Goal: Communication & Community: Answer question/provide support

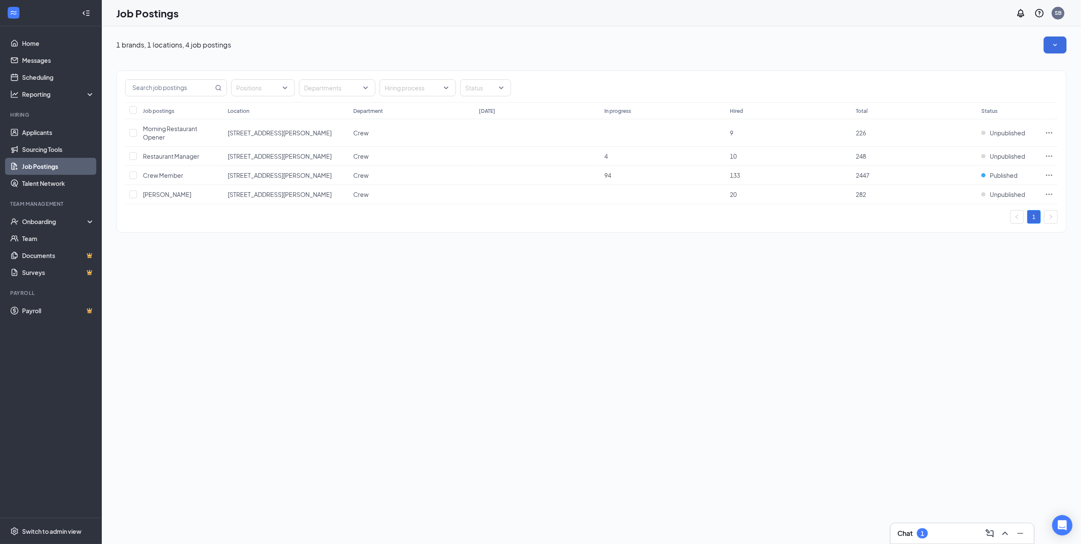
click at [947, 531] on div "Chat 1" at bounding box center [962, 533] width 130 height 14
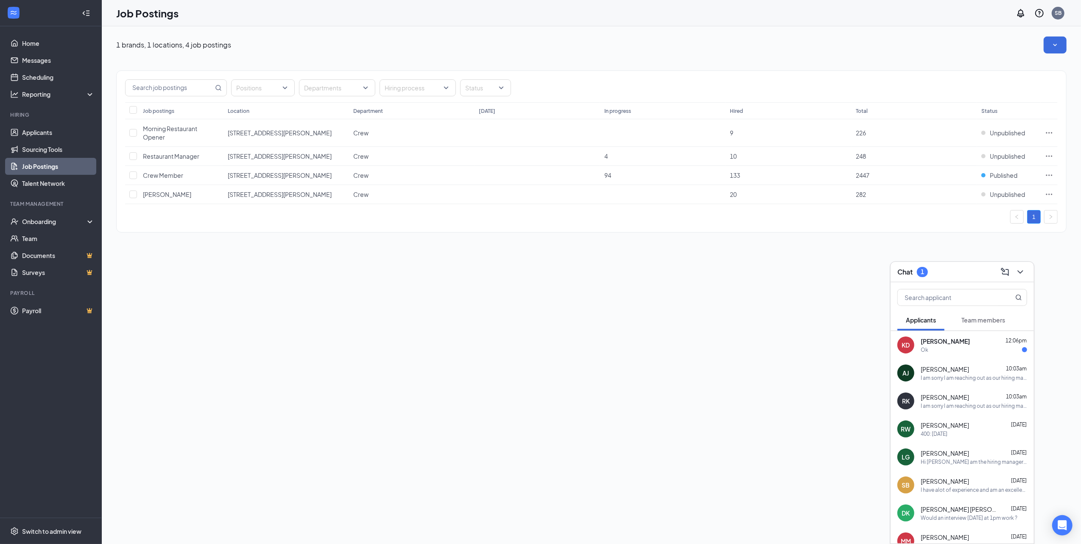
click at [948, 348] on div "Ok" at bounding box center [974, 349] width 106 height 7
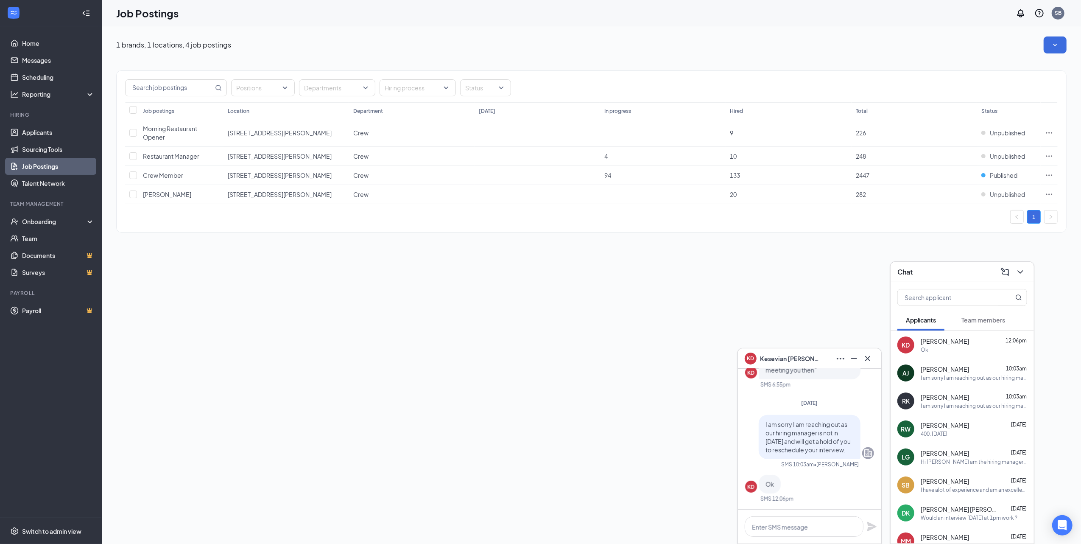
click at [982, 318] on span "Team members" at bounding box center [983, 320] width 44 height 8
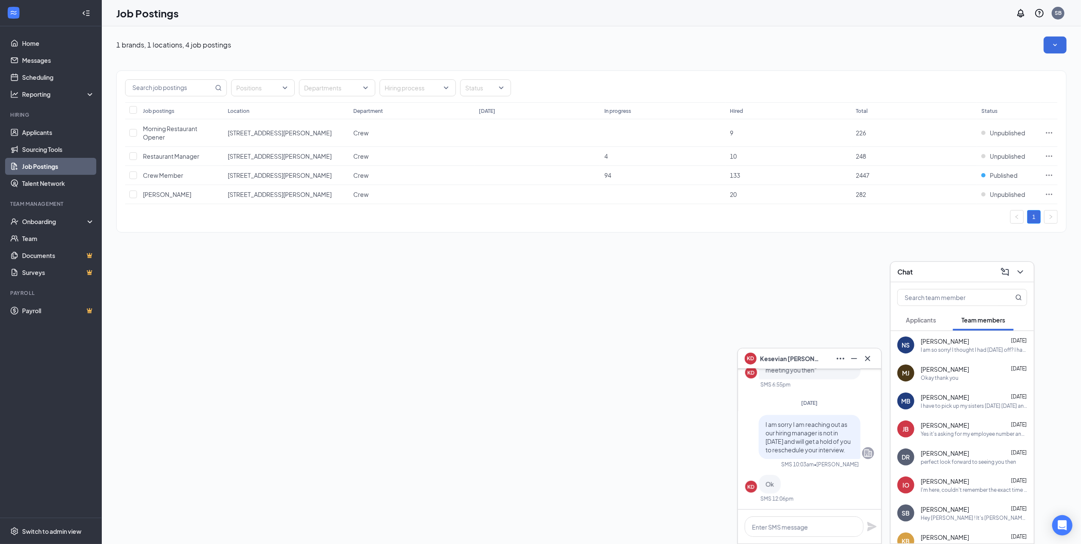
click at [973, 351] on div "I am so sorry! I thought I had [DATE] off? I have an appointment in [US_STATE][…" at bounding box center [974, 349] width 106 height 7
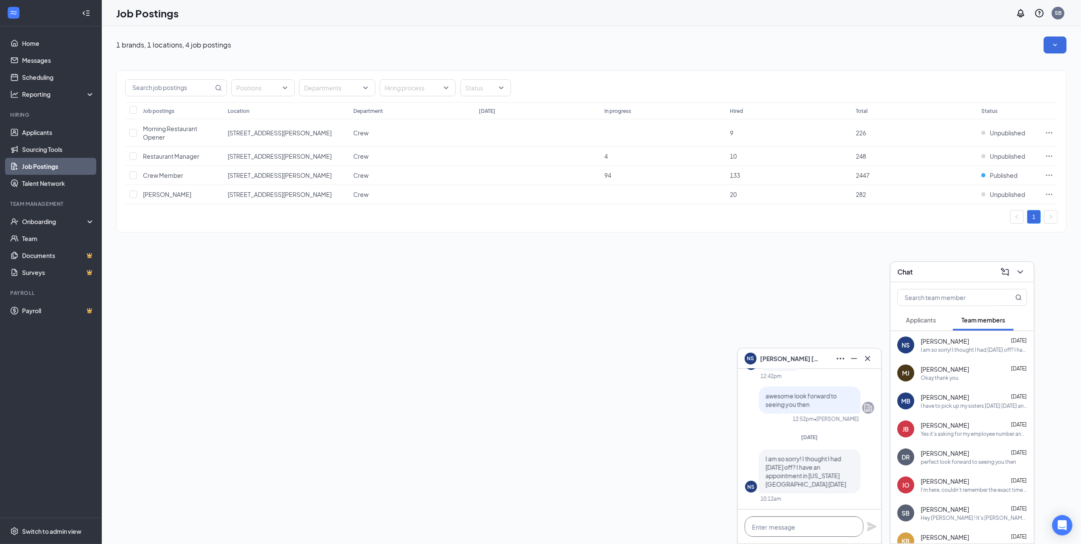
click at [786, 531] on textarea at bounding box center [804, 526] width 119 height 20
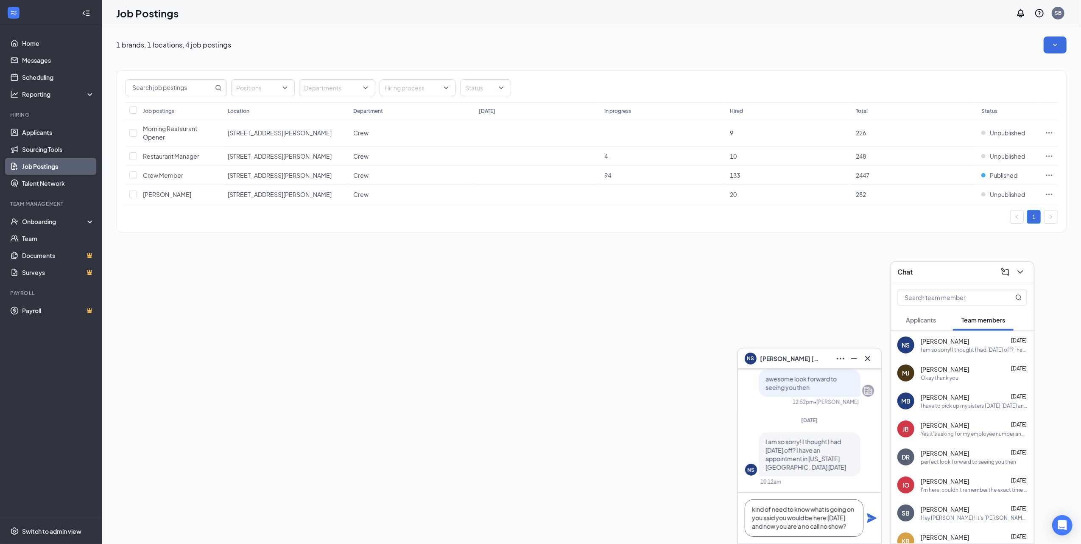
type textarea "kind of need to know what is going on you said you would be here [DATE] and now…"
click at [873, 516] on icon "Plane" at bounding box center [871, 517] width 9 height 9
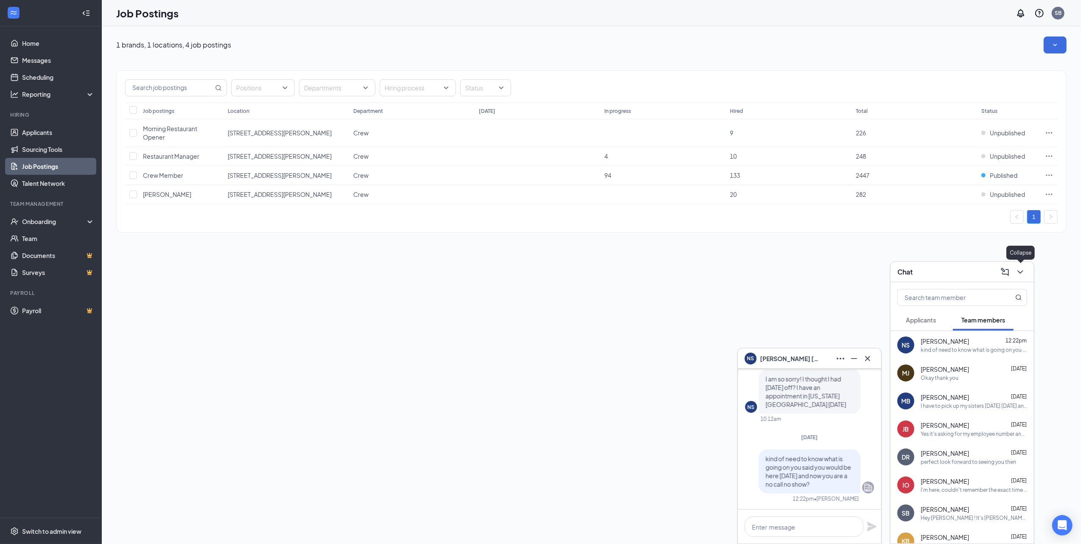
click at [1024, 272] on icon "ChevronDown" at bounding box center [1020, 272] width 10 height 10
